Goal: Task Accomplishment & Management: Complete application form

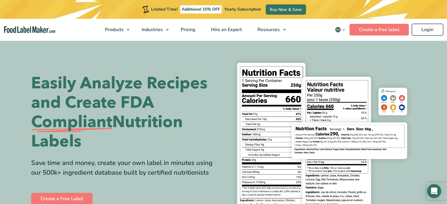
click at [427, 30] on link "Login" at bounding box center [427, 30] width 31 height 12
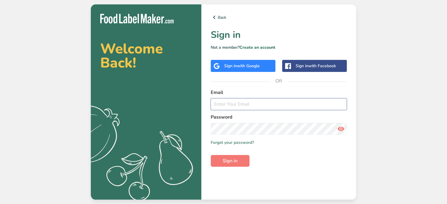
click at [263, 109] on input "email" at bounding box center [279, 104] width 136 height 12
type input "[PERSON_NAME][EMAIL_ADDRESS][DOMAIN_NAME]"
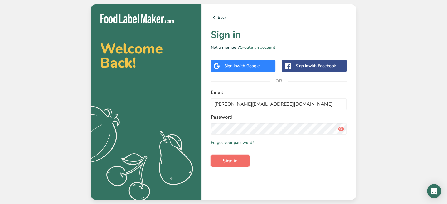
click at [240, 159] on button "Sign in" at bounding box center [230, 161] width 39 height 12
click at [230, 165] on button "Sign in" at bounding box center [230, 161] width 39 height 12
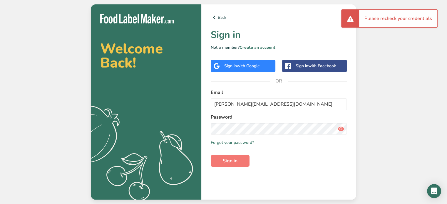
click at [395, 84] on div "Welcome Back! .a{fill:#f5f3ed;} Back Sign in Not a member? Create an account Si…" at bounding box center [223, 102] width 447 height 204
click at [223, 16] on link "Back" at bounding box center [279, 17] width 136 height 7
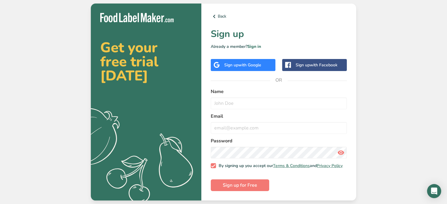
click at [269, 98] on div at bounding box center [279, 104] width 136 height 12
click at [268, 105] on input "text" at bounding box center [279, 104] width 136 height 12
type input "[PERSON_NAME]"
click at [269, 128] on input "email" at bounding box center [279, 128] width 136 height 12
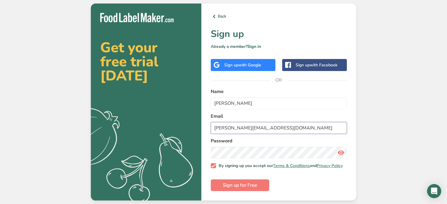
type input "[PERSON_NAME][EMAIL_ADDRESS][DOMAIN_NAME]"
click at [258, 184] on button "Sign up for Free" at bounding box center [240, 186] width 58 height 12
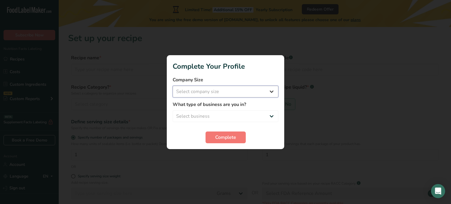
click at [272, 93] on select "Select company size Fewer than 10 Employees 10 to 50 Employees 51 to 500 Employ…" at bounding box center [226, 92] width 106 height 12
select select "1"
click at [173, 86] on select "Select company size Fewer than 10 Employees 10 to 50 Employees 51 to 500 Employ…" at bounding box center [226, 92] width 106 height 12
click at [271, 113] on select "Select business Packaged Food Manufacturer Restaurant & Cafe Bakery Meal Plans …" at bounding box center [226, 116] width 106 height 12
select select "8"
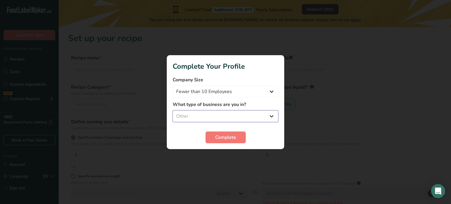
click at [173, 110] on select "Select business Packaged Food Manufacturer Restaurant & Cafe Bakery Meal Plans …" at bounding box center [226, 116] width 106 height 12
click at [225, 137] on span "Complete" at bounding box center [225, 137] width 21 height 7
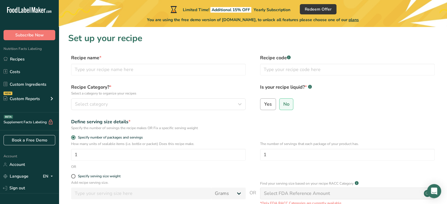
click at [272, 104] on label "Yes" at bounding box center [268, 104] width 16 height 12
click at [264, 104] on input "Yes" at bounding box center [262, 104] width 4 height 4
radio input "true"
radio input "false"
select select "22"
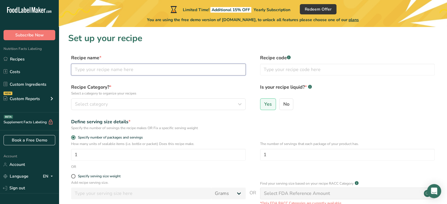
click at [133, 71] on input "text" at bounding box center [158, 70] width 175 height 12
type input "[US_STATE] Treats Salsa"
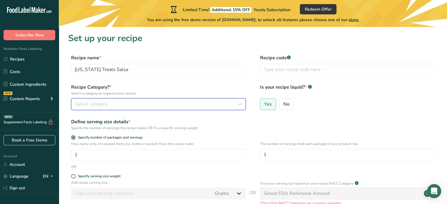
click at [134, 105] on div "Select category" at bounding box center [156, 104] width 163 height 7
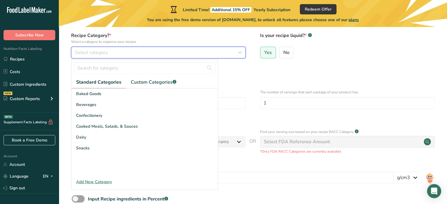
scroll to position [59, 0]
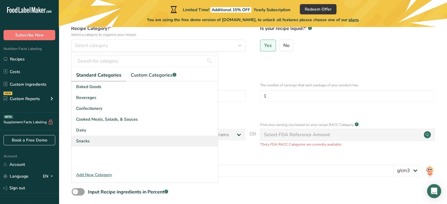
click at [100, 138] on div "Snacks" at bounding box center [144, 141] width 146 height 11
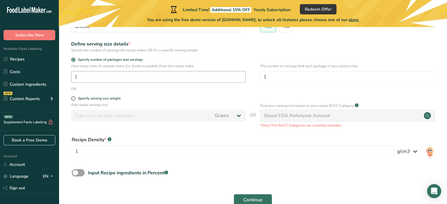
scroll to position [88, 0]
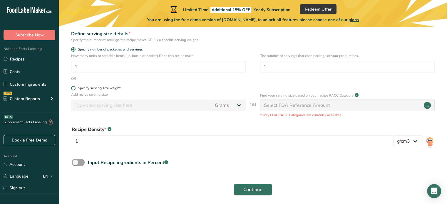
click at [75, 89] on span at bounding box center [73, 88] width 4 height 4
click at [75, 89] on input "Specify serving size weight" at bounding box center [73, 88] width 4 height 4
radio input "true"
radio input "false"
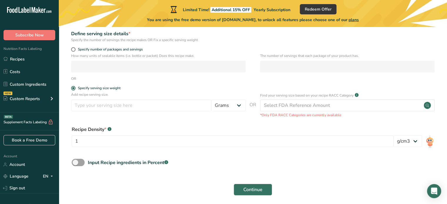
click at [174, 98] on div "Add recipe serving size. Grams kg mg mcg lb oz l mL fl oz tbsp tsp cup qt gallon" at bounding box center [158, 103] width 175 height 22
click at [174, 103] on input "number" at bounding box center [141, 106] width 140 height 12
click at [226, 104] on select "Grams kg mg mcg lb oz l mL fl oz tbsp tsp cup qt gallon" at bounding box center [228, 106] width 34 height 12
select select "18"
click at [211, 100] on select "Grams kg mg mcg lb oz l mL fl oz tbsp tsp cup qt gallon" at bounding box center [228, 106] width 34 height 12
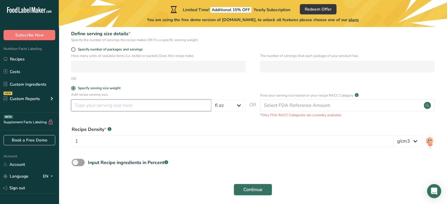
click at [162, 108] on input "number" at bounding box center [141, 106] width 140 height 12
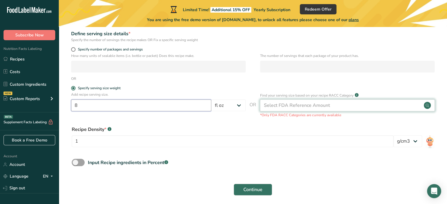
type input "8"
click at [280, 107] on div "Select FDA Reference Amount" at bounding box center [297, 105] width 66 height 7
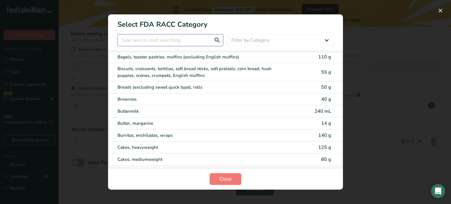
click at [177, 43] on input "RACC Category Selection Modal" at bounding box center [171, 40] width 106 height 12
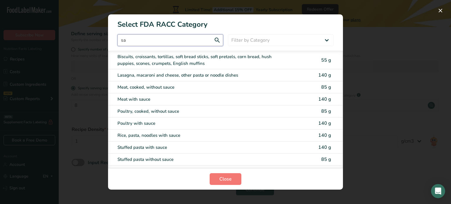
type input "s"
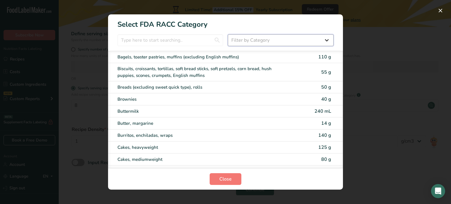
click at [258, 43] on select "Filter by Category All Bakery products [GEOGRAPHIC_DATA] Cereals and other grai…" at bounding box center [281, 40] width 106 height 12
select select "22"
click at [228, 34] on select "Filter by Category All Bakery products [GEOGRAPHIC_DATA] Cereals and other grai…" at bounding box center [281, 40] width 106 height 12
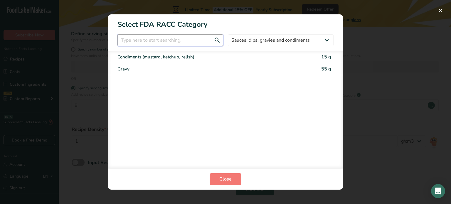
click at [176, 38] on input "RACC Category Selection Modal" at bounding box center [171, 40] width 106 height 12
click at [217, 41] on input "salsa" at bounding box center [171, 40] width 106 height 12
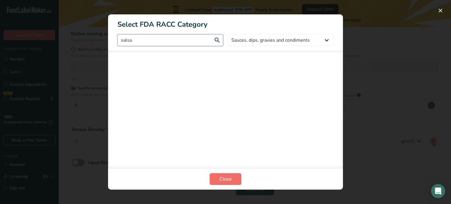
type input "salsa"
click at [225, 179] on span "Close" at bounding box center [226, 179] width 12 height 7
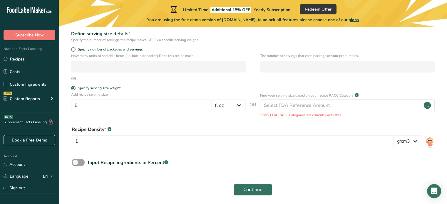
click at [234, 124] on div "Recipe Density * .a-a{fill:#347362;}.b-a{fill:#fff;} 1 lb/ft3 g/cm3" at bounding box center [252, 139] width 369 height 32
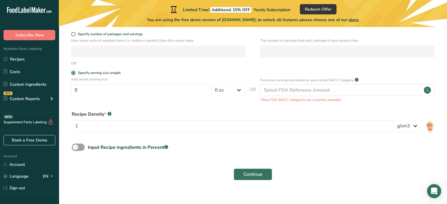
scroll to position [112, 0]
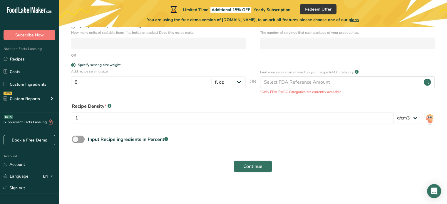
click at [423, 117] on div "Recipe Density * .a-a{fill:#347362;}.b-a{fill:#fff;} 1 lb/ft3 g/cm3" at bounding box center [252, 115] width 369 height 32
click at [419, 118] on select "lb/ft3 g/cm3" at bounding box center [407, 118] width 29 height 12
click at [417, 118] on select "lb/ft3 g/cm3" at bounding box center [407, 118] width 29 height 12
click at [76, 140] on span at bounding box center [78, 139] width 13 height 7
click at [76, 140] on input "Input Recipe ingredients in Percent .a-a{fill:#347362;}.b-a{fill:#fff;}" at bounding box center [74, 140] width 4 height 4
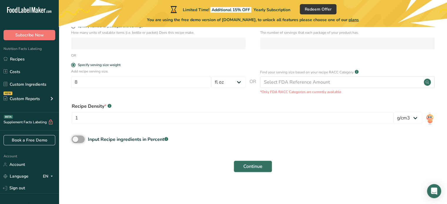
checkbox input "true"
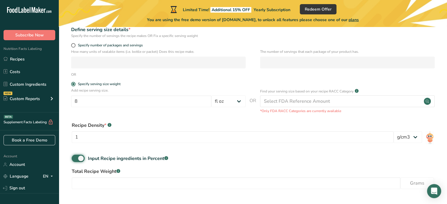
scroll to position [82, 0]
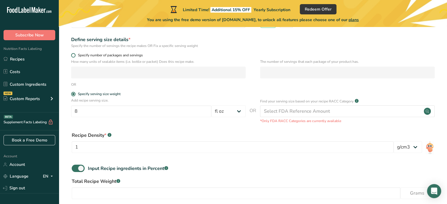
click at [73, 56] on span at bounding box center [73, 55] width 4 height 4
click at [73, 56] on input "Specify number of packages and servings" at bounding box center [73, 55] width 4 height 4
radio input "true"
radio input "false"
select select "0"
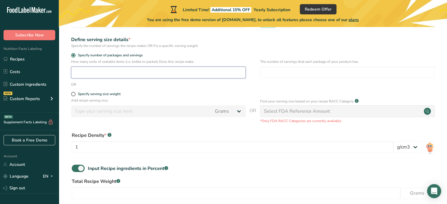
click at [133, 73] on input "number" at bounding box center [158, 73] width 175 height 12
click at [74, 95] on span at bounding box center [73, 94] width 4 height 4
click at [74, 95] on input "Specify serving size weight" at bounding box center [73, 94] width 4 height 4
radio input "true"
radio input "false"
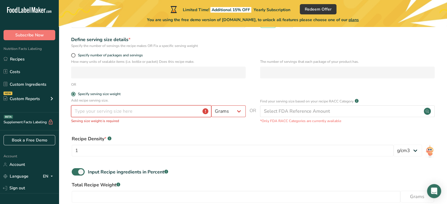
click at [82, 110] on input "number" at bounding box center [141, 111] width 140 height 12
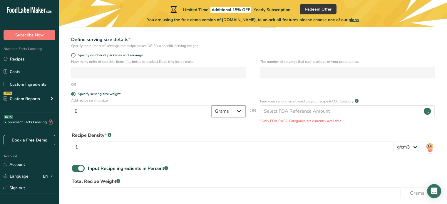
click at [240, 112] on select "Grams kg mg mcg lb oz l mL fl oz tbsp tsp cup qt gallon" at bounding box center [228, 111] width 34 height 12
drag, startPoint x: 68, startPoint y: 115, endPoint x: 65, endPoint y: 116, distance: 3.8
click at [65, 116] on section "Set up your recipe Recipe name * [US_STATE] Treats Salsa Recipe code .a-a{fill:…" at bounding box center [253, 93] width 388 height 296
type input "2"
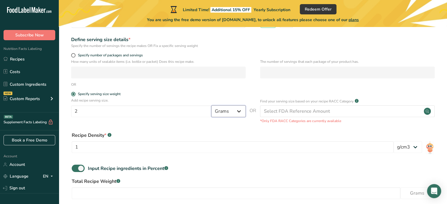
click at [228, 113] on select "Grams kg mg mcg lb oz l mL fl oz tbsp tsp cup qt gallon" at bounding box center [228, 111] width 34 height 12
select select "19"
click at [211, 105] on select "Grams kg mg mcg lb oz l mL fl oz tbsp tsp cup qt gallon" at bounding box center [228, 111] width 34 height 12
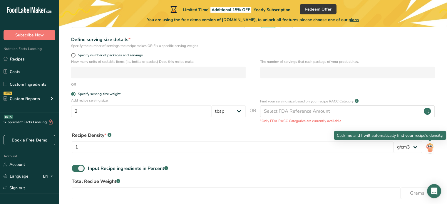
click at [429, 148] on img at bounding box center [430, 147] width 9 height 13
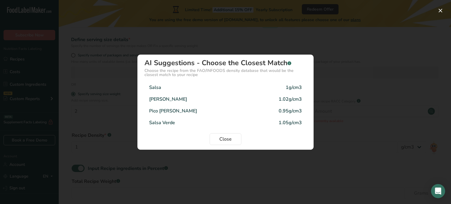
click at [187, 87] on div "Salsa 1g/cm3" at bounding box center [226, 88] width 162 height 12
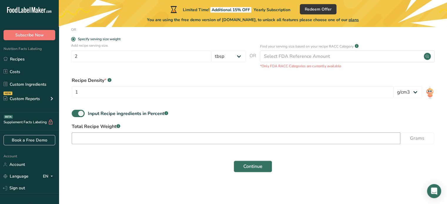
scroll to position [138, 0]
click at [81, 113] on span at bounding box center [78, 113] width 13 height 7
click at [76, 113] on input "Input Recipe ingredients in Percent .a-a{fill:#347362;}.b-a{fill:#fff;}" at bounding box center [74, 114] width 4 height 4
checkbox input "false"
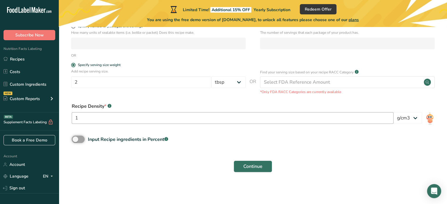
scroll to position [112, 0]
click at [259, 166] on span "Continue" at bounding box center [252, 166] width 19 height 7
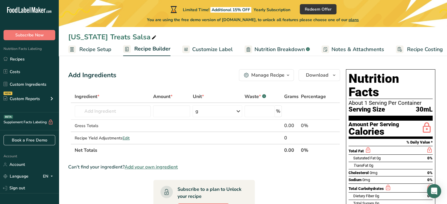
click at [277, 51] on span "Nutrition Breakdown" at bounding box center [279, 50] width 50 height 8
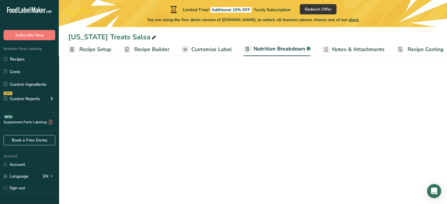
scroll to position [0, 6]
select select "Calories"
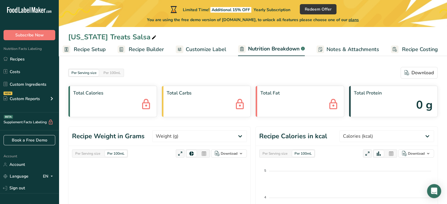
click at [197, 46] on span "Customize Label" at bounding box center [206, 50] width 41 height 8
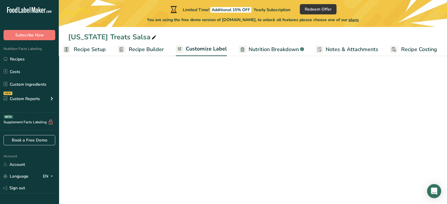
scroll to position [0, 5]
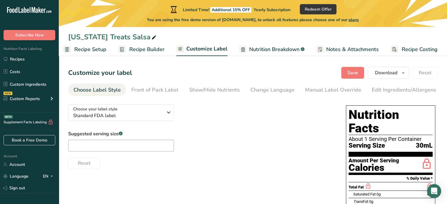
click at [109, 88] on div "Choose Label Style" at bounding box center [96, 90] width 47 height 8
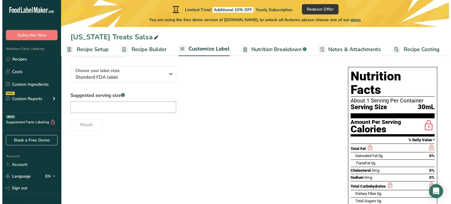
scroll to position [0, 0]
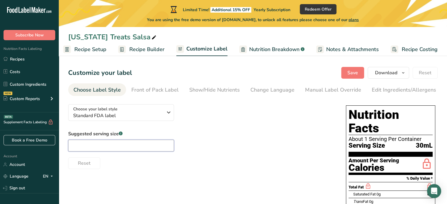
click at [133, 146] on input "text" at bounding box center [121, 146] width 106 height 12
type input "2 tbsp"
click at [143, 49] on span "Recipe Builder" at bounding box center [146, 50] width 35 height 8
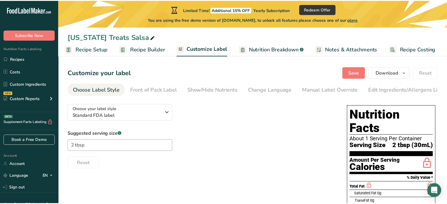
scroll to position [0, 1]
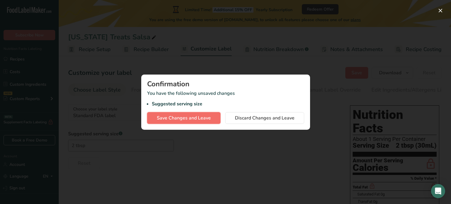
click at [205, 117] on span "Save Changes and Leave" at bounding box center [184, 118] width 54 height 7
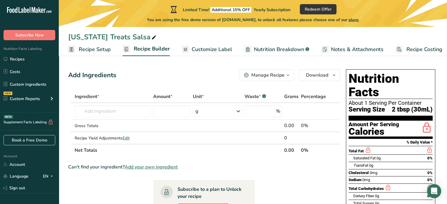
click at [94, 44] on link "Recipe Setup" at bounding box center [89, 49] width 43 height 13
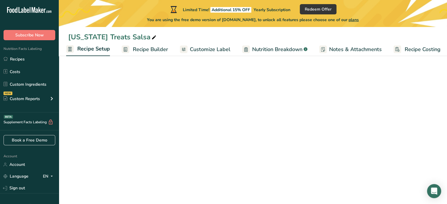
select select "19"
select select "22"
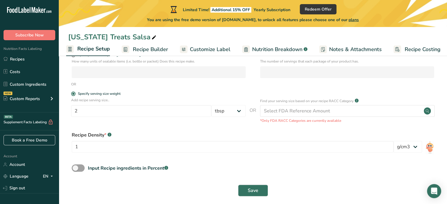
scroll to position [103, 0]
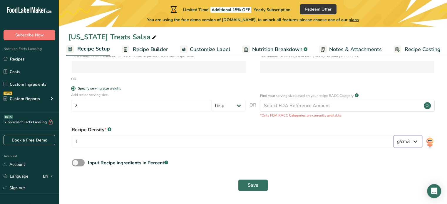
click at [416, 140] on select "lb/ft3 g/cm3" at bounding box center [407, 142] width 29 height 12
click at [155, 51] on span "Recipe Builder" at bounding box center [150, 50] width 35 height 8
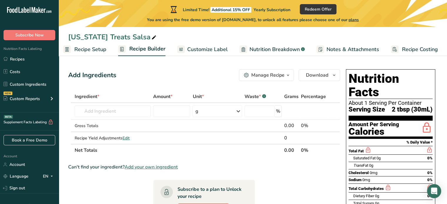
click at [218, 46] on span "Customize Label" at bounding box center [207, 50] width 41 height 8
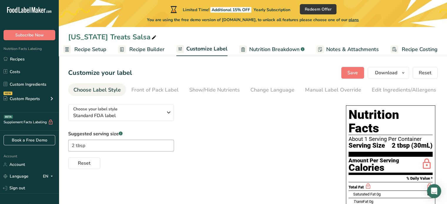
click at [272, 51] on span "Nutrition Breakdown" at bounding box center [274, 50] width 50 height 8
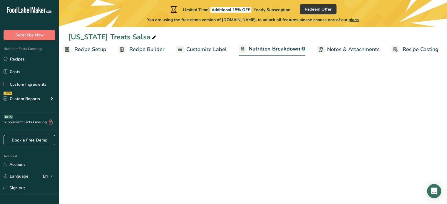
scroll to position [0, 6]
select select "Calories"
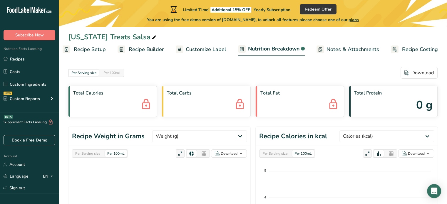
click at [130, 105] on div "Total Calories" at bounding box center [112, 101] width 89 height 31
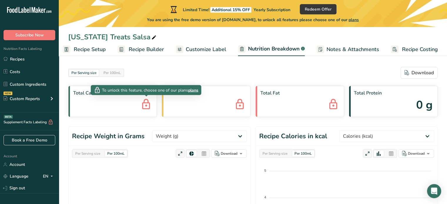
click at [148, 105] on icon at bounding box center [146, 105] width 12 height 16
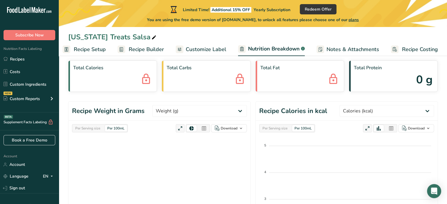
scroll to position [0, 0]
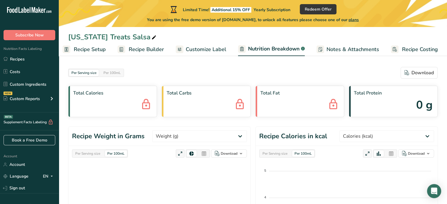
click at [115, 153] on div "Per 100mL" at bounding box center [116, 153] width 22 height 6
click at [237, 137] on select "Weight (g) Calories (kcal) Energy KJ (kj) Total Fat (g) Saturated Fat (g) Trans…" at bounding box center [199, 136] width 95 height 12
click at [283, 154] on div "Per Serving size" at bounding box center [275, 153] width 30 height 6
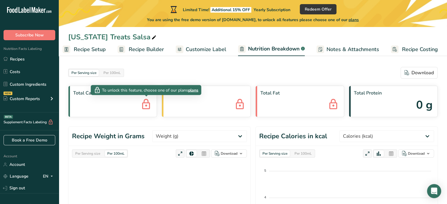
click at [145, 105] on icon at bounding box center [146, 105] width 12 height 16
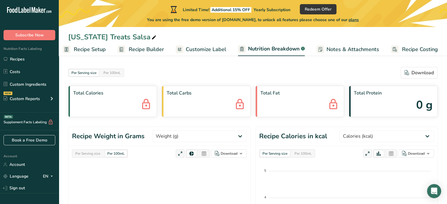
click at [146, 106] on icon at bounding box center [146, 105] width 12 height 16
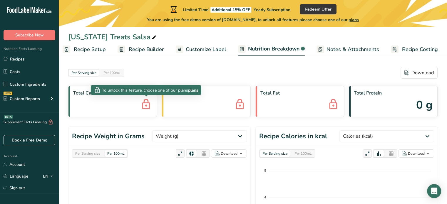
click at [195, 89] on span "plans" at bounding box center [193, 90] width 10 height 6
